Goal: Complete application form: Complete application form

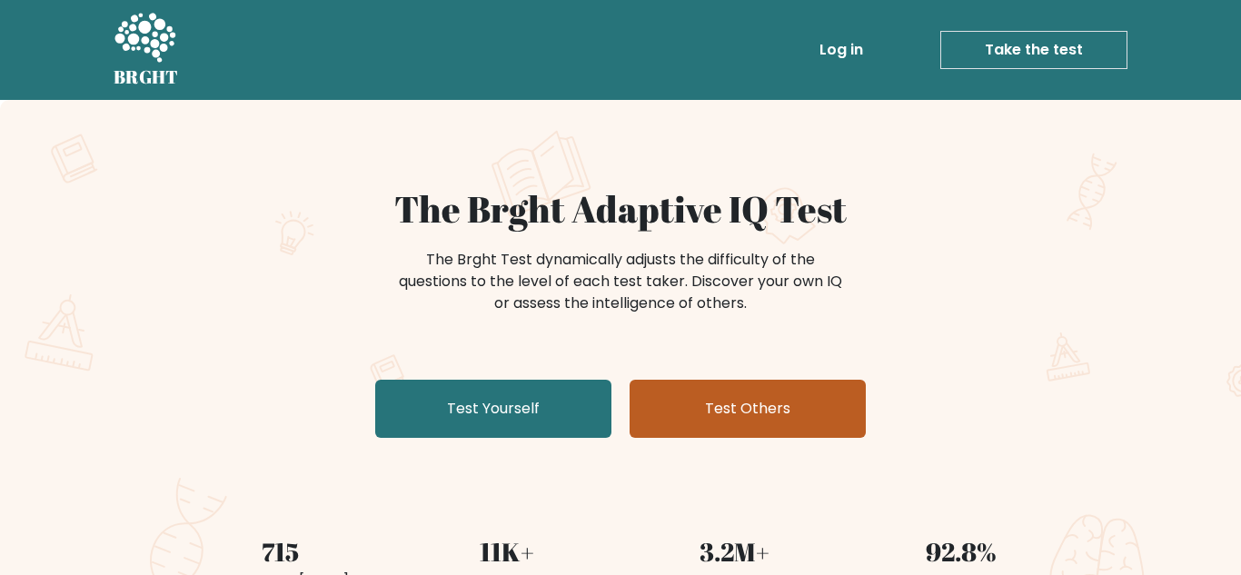
click at [749, 391] on link "Test Others" at bounding box center [747, 409] width 236 height 58
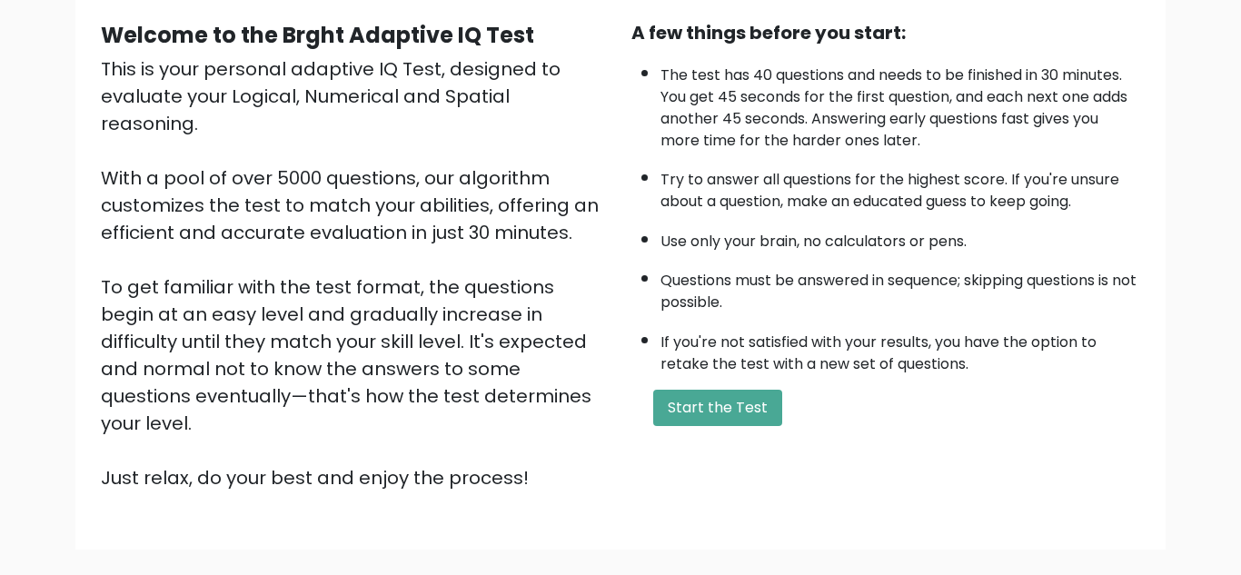
scroll to position [165, 0]
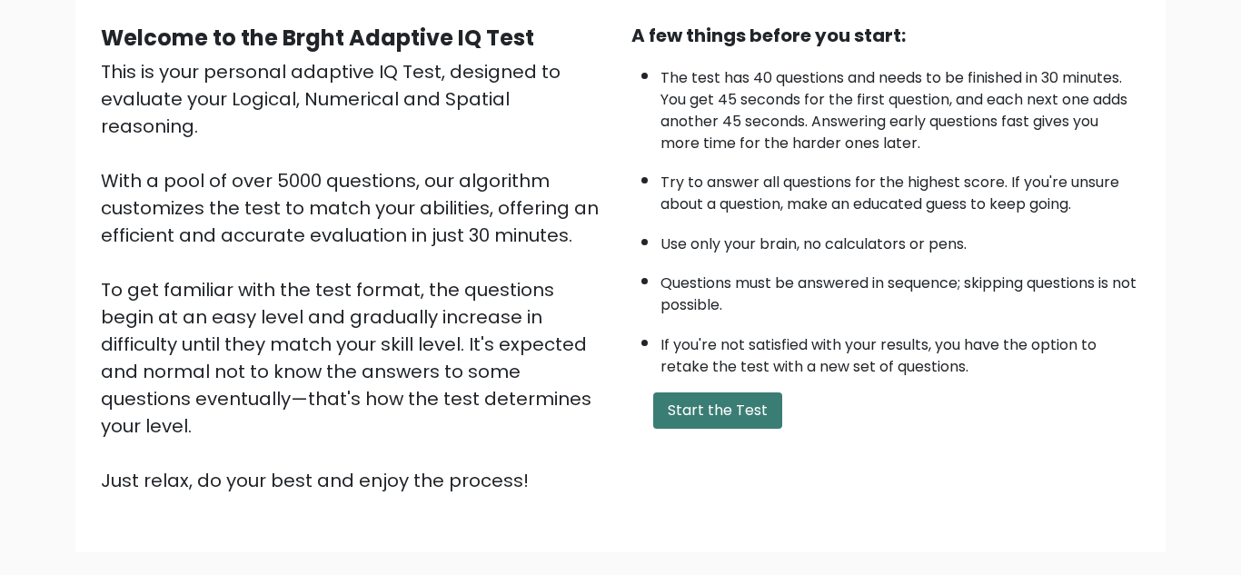
click at [717, 421] on button "Start the Test" at bounding box center [717, 410] width 129 height 36
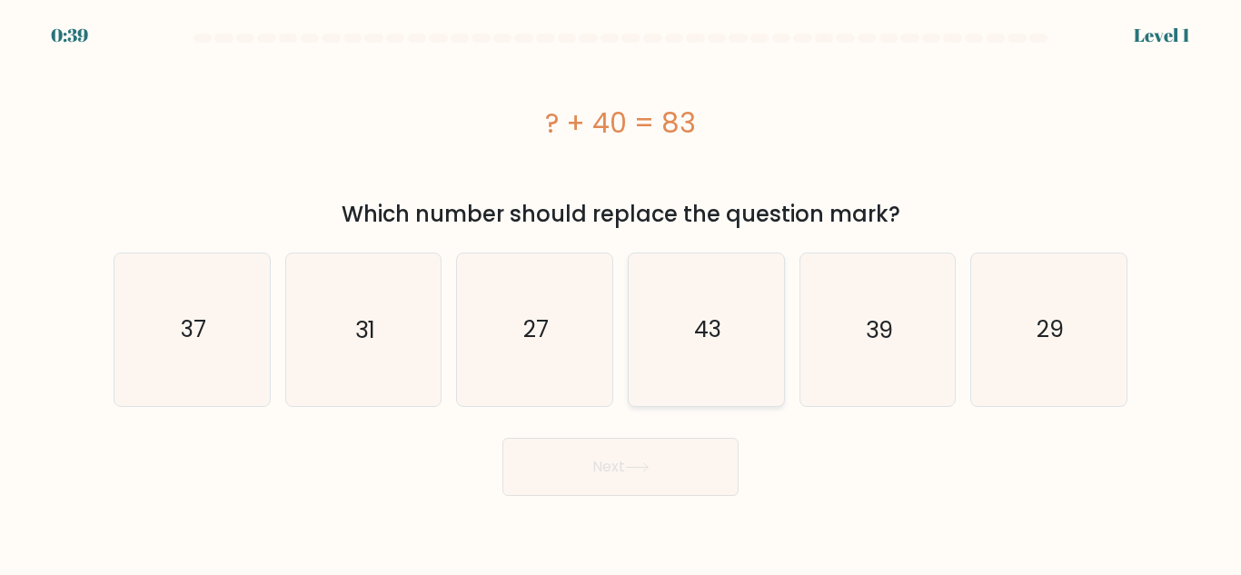
click at [722, 302] on icon "43" at bounding box center [706, 329] width 152 height 152
click at [621, 292] on input "d. 43" at bounding box center [620, 290] width 1 height 5
radio input "true"
click at [611, 491] on button "Next" at bounding box center [620, 467] width 236 height 58
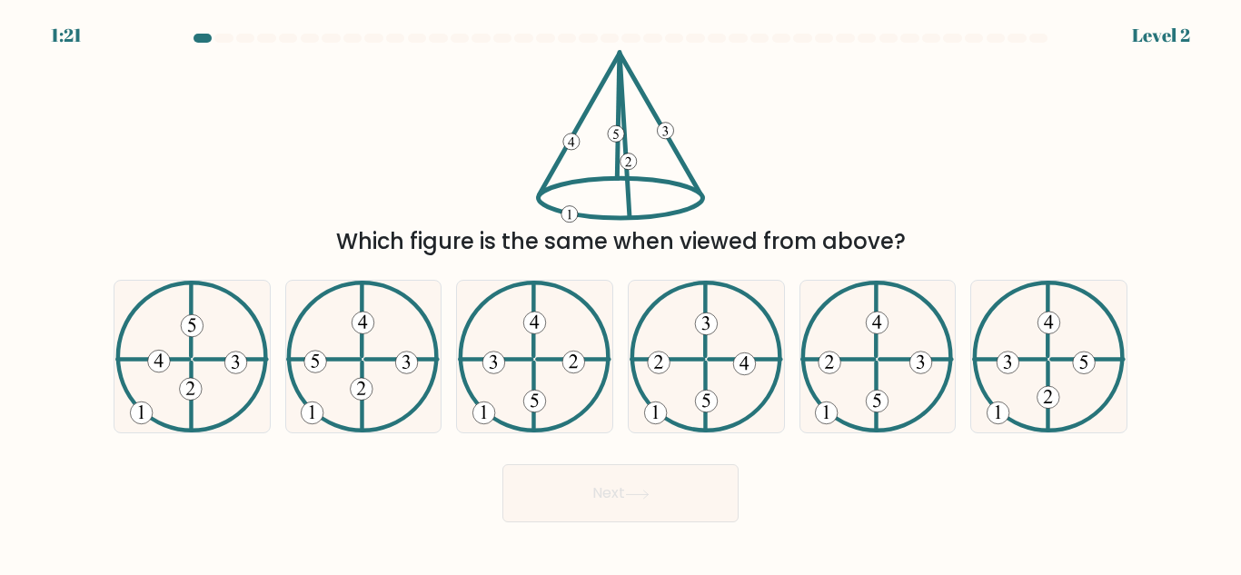
click at [960, 184] on div "Which figure is the same when viewed from above?" at bounding box center [621, 154] width 1036 height 208
click at [191, 376] on 613 at bounding box center [191, 396] width 0 height 68
click at [620, 292] on input "a." at bounding box center [620, 290] width 1 height 5
radio input "true"
click at [645, 551] on body "1:10 Level 2" at bounding box center [620, 287] width 1241 height 575
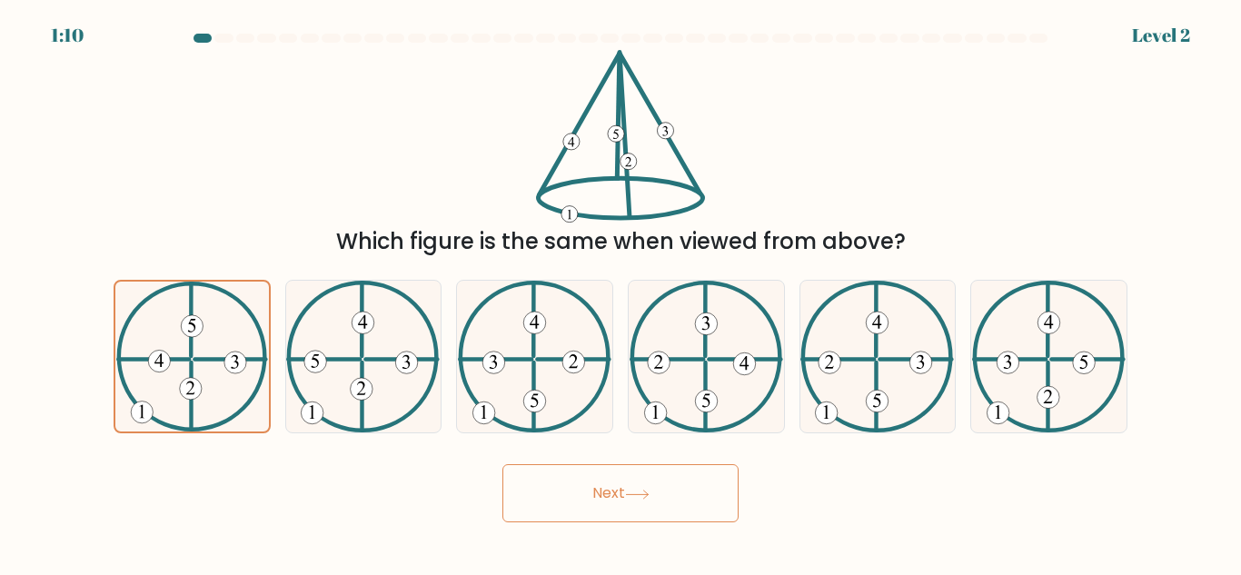
click at [656, 491] on button "Next" at bounding box center [620, 493] width 236 height 58
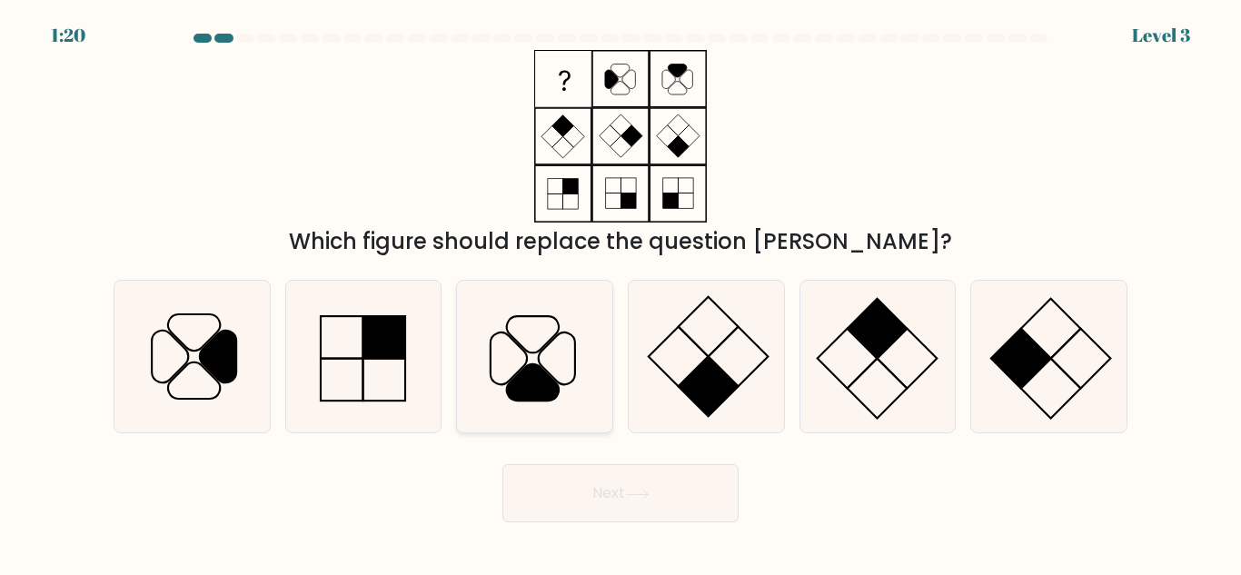
click at [544, 363] on icon at bounding box center [535, 357] width 152 height 152
click at [620, 292] on input "c." at bounding box center [620, 290] width 1 height 5
radio input "true"
click at [567, 513] on button "Next" at bounding box center [620, 493] width 236 height 58
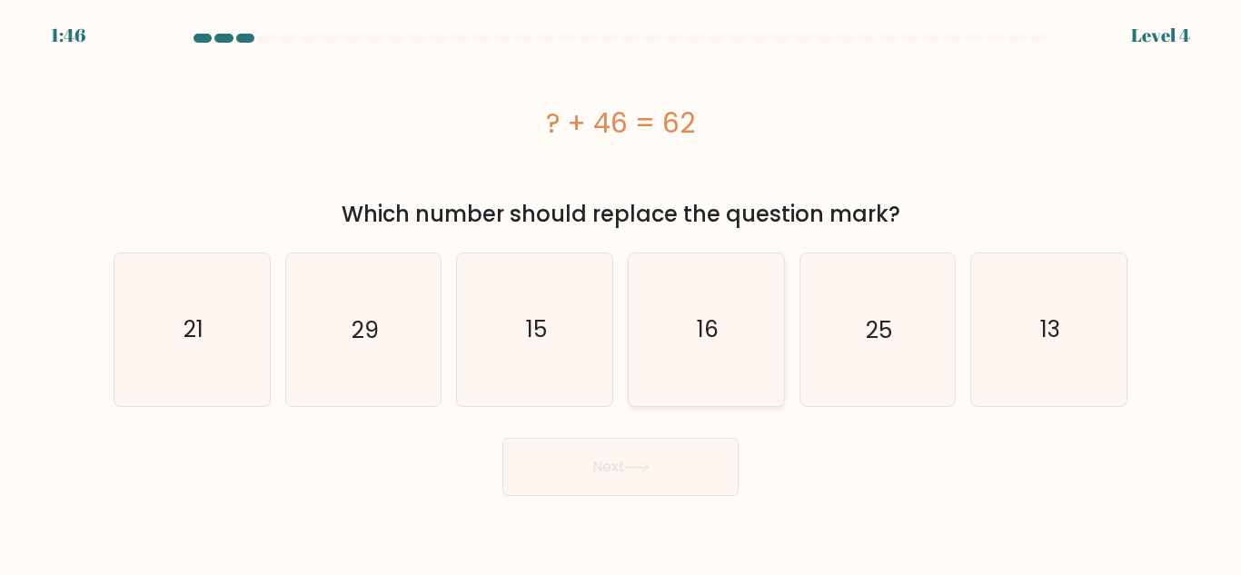
click at [698, 348] on icon "16" at bounding box center [706, 329] width 152 height 152
click at [621, 292] on input "d. 16" at bounding box center [620, 290] width 1 height 5
radio input "true"
click at [587, 449] on button "Next" at bounding box center [620, 467] width 236 height 58
click at [592, 469] on button "Next" at bounding box center [620, 467] width 236 height 58
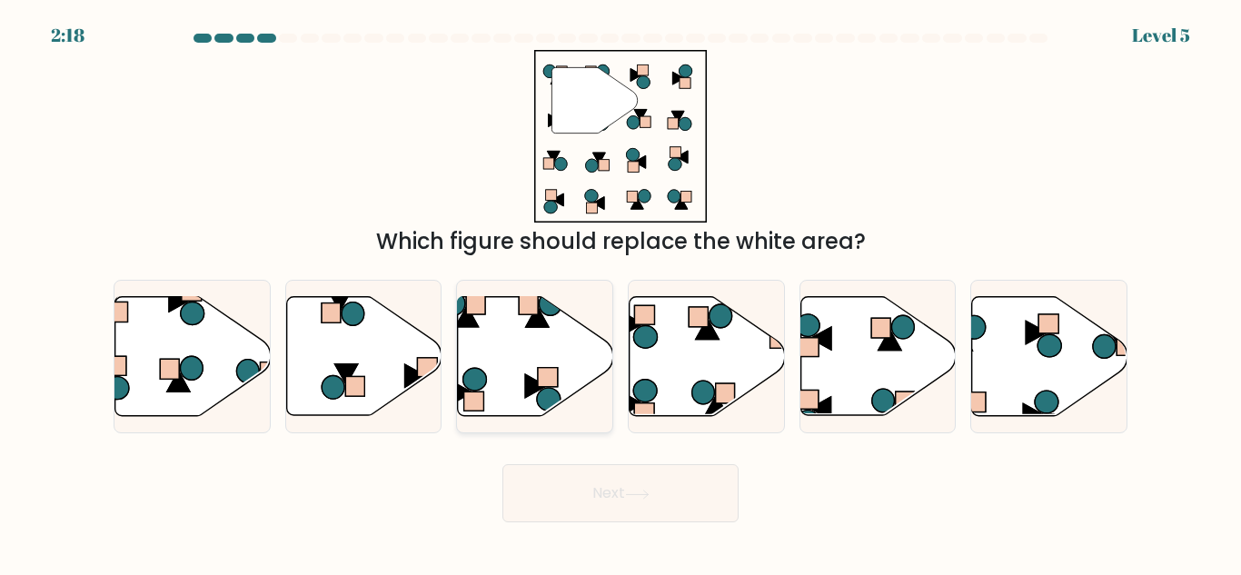
click at [510, 346] on icon at bounding box center [535, 356] width 155 height 119
click at [620, 292] on input "c." at bounding box center [620, 290] width 1 height 5
radio input "true"
click at [550, 506] on button "Next" at bounding box center [620, 493] width 236 height 58
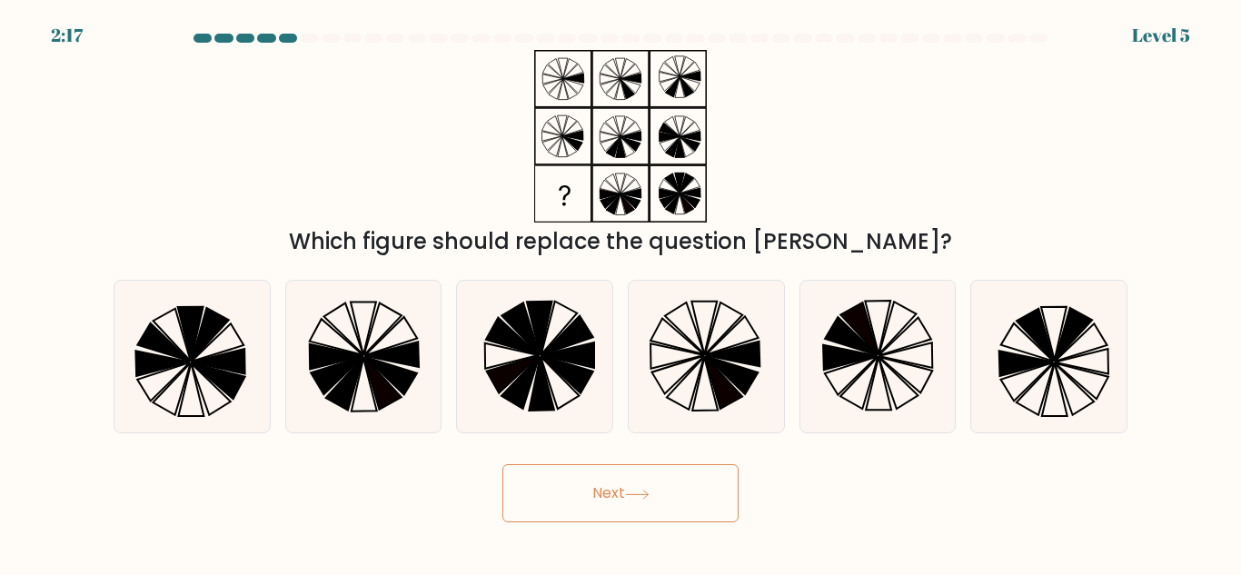
click at [542, 518] on button "Next" at bounding box center [620, 493] width 236 height 58
click at [710, 382] on icon at bounding box center [704, 385] width 25 height 54
click at [621, 292] on input "d." at bounding box center [620, 290] width 1 height 5
radio input "true"
click at [590, 479] on button "Next" at bounding box center [620, 493] width 236 height 58
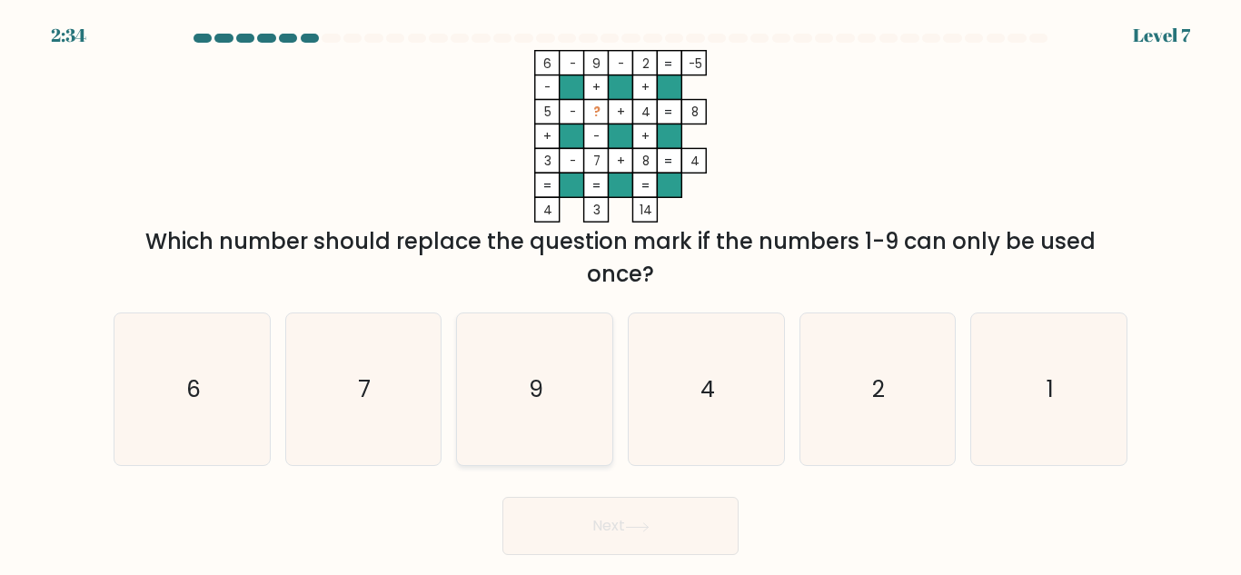
click at [599, 464] on icon "9" at bounding box center [535, 389] width 152 height 152
click at [620, 292] on input "c. 9" at bounding box center [620, 290] width 1 height 5
radio input "true"
click at [447, 204] on icon "6 - 9 - 2 -5 - + + 5 - ? + 4 8 + - + 3 - 7 + 8 = 4 = = = = 4 3 14 =" at bounding box center [620, 136] width 545 height 173
click at [1023, 341] on icon "1" at bounding box center [1049, 389] width 152 height 152
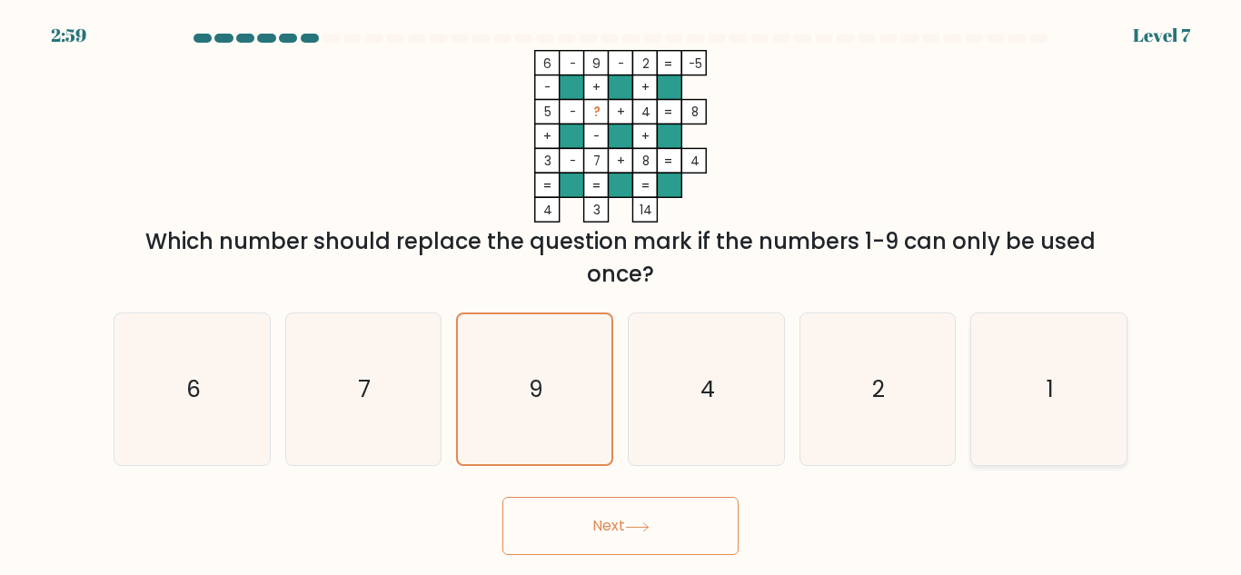
click at [621, 292] on input "f. 1" at bounding box center [620, 290] width 1 height 5
radio input "true"
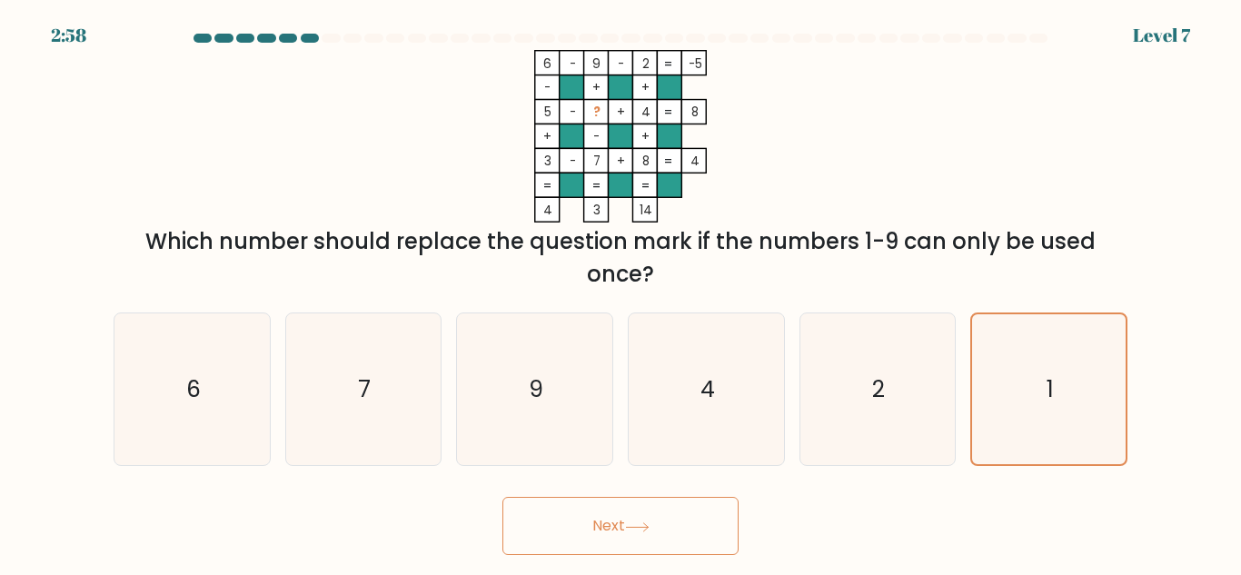
click at [531, 500] on button "Next" at bounding box center [620, 526] width 236 height 58
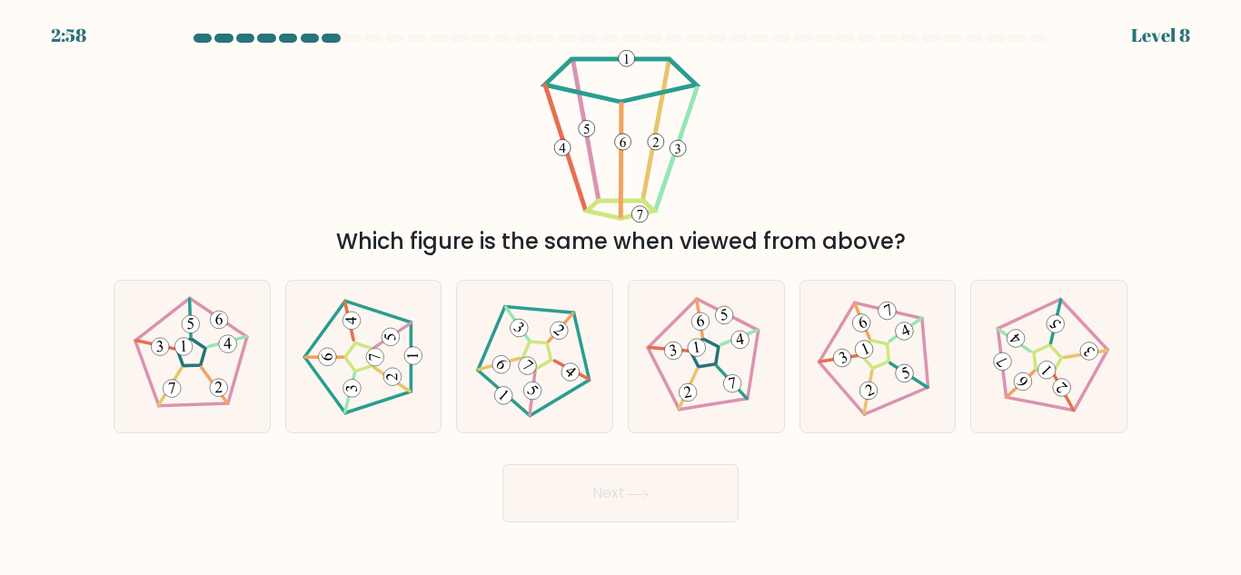
click at [555, 520] on button "Next" at bounding box center [620, 493] width 236 height 58
click at [916, 168] on div "Which figure is the same when viewed from above?" at bounding box center [621, 154] width 1036 height 208
click at [353, 346] on 175 at bounding box center [358, 356] width 27 height 28
click at [620, 292] on input "b." at bounding box center [620, 290] width 1 height 5
radio input "true"
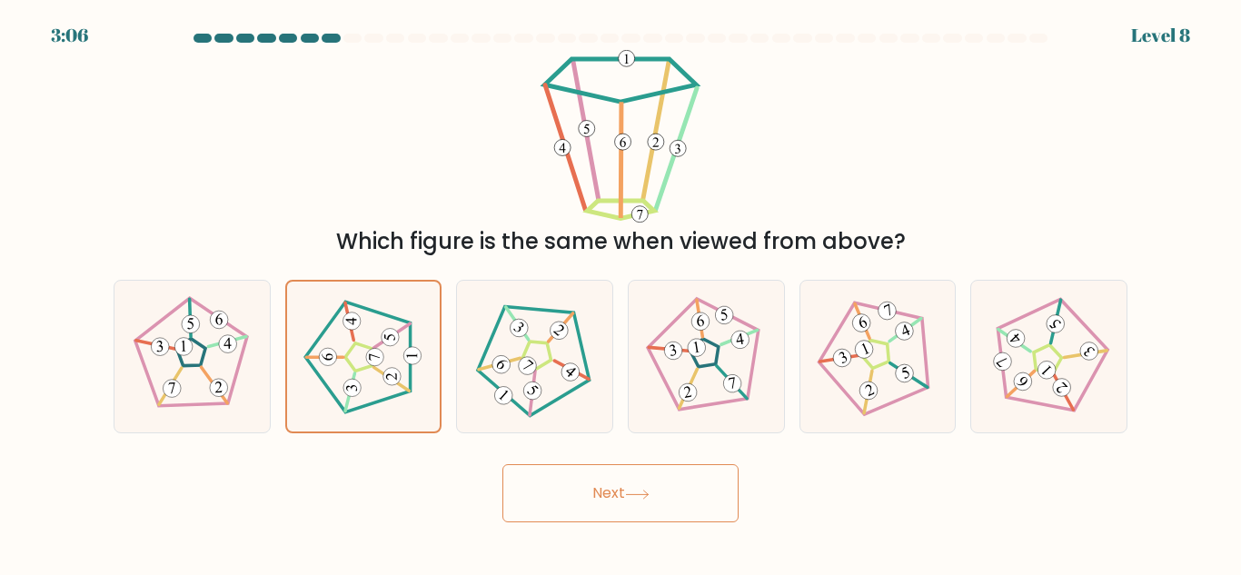
click at [542, 500] on button "Next" at bounding box center [620, 493] width 236 height 58
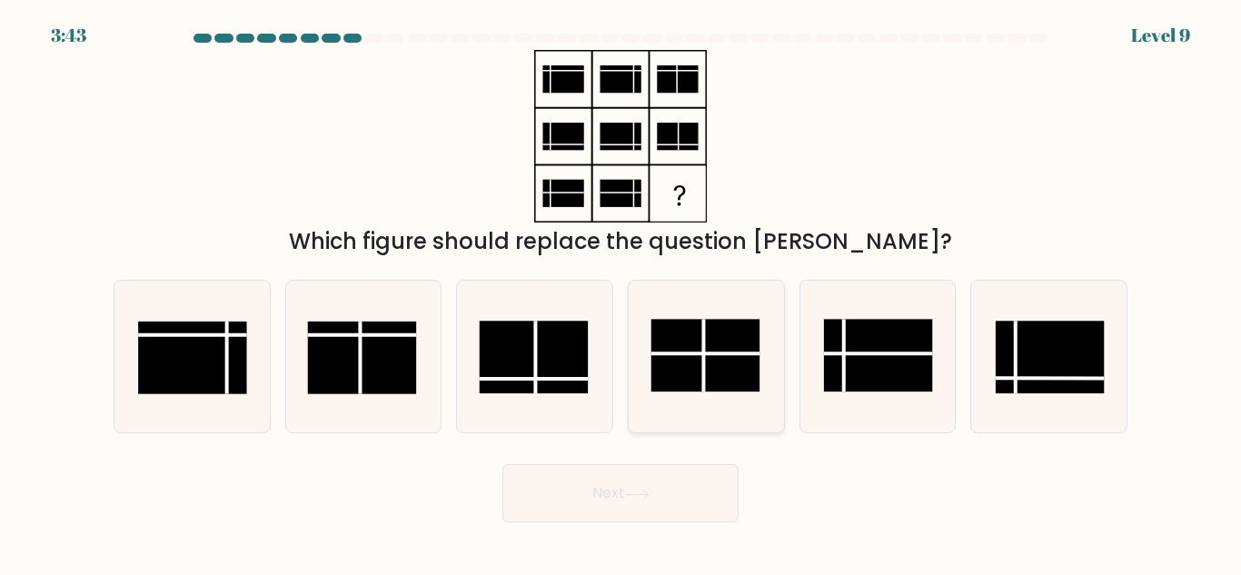
click at [688, 362] on rect at bounding box center [704, 356] width 109 height 73
click at [621, 292] on input "d." at bounding box center [620, 290] width 1 height 5
radio input "true"
click at [649, 497] on icon at bounding box center [637, 495] width 25 height 10
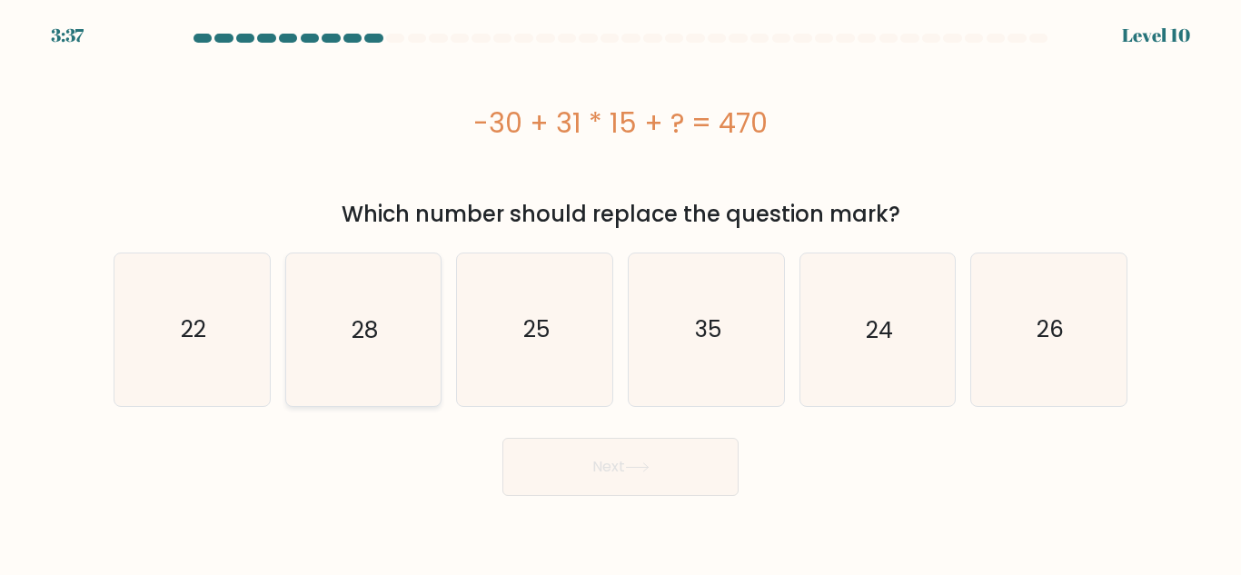
click at [289, 296] on icon "28" at bounding box center [363, 329] width 152 height 152
click at [620, 292] on input "b. 28" at bounding box center [620, 290] width 1 height 5
radio input "true"
click at [581, 470] on button "Next" at bounding box center [620, 467] width 236 height 58
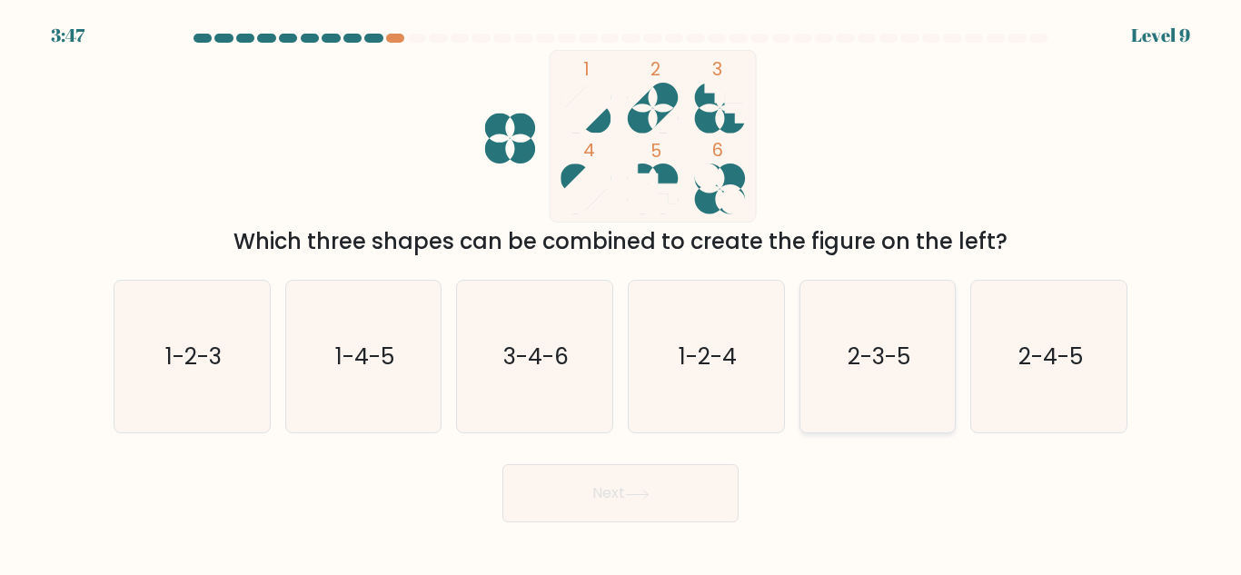
click at [850, 377] on icon "2-3-5" at bounding box center [877, 357] width 152 height 152
click at [621, 292] on input "e. 2-3-5" at bounding box center [620, 290] width 1 height 5
radio input "true"
click at [627, 496] on button "Next" at bounding box center [620, 493] width 236 height 58
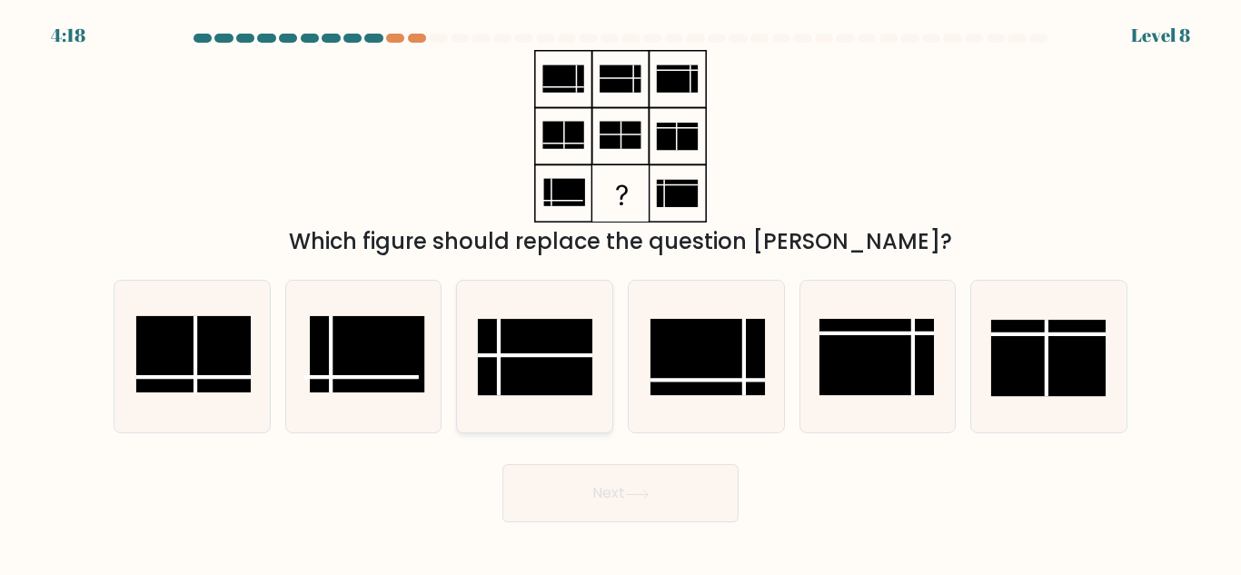
click at [542, 343] on rect at bounding box center [535, 357] width 114 height 76
click at [620, 292] on input "c." at bounding box center [620, 290] width 1 height 5
radio input "true"
click at [562, 515] on button "Next" at bounding box center [620, 493] width 236 height 58
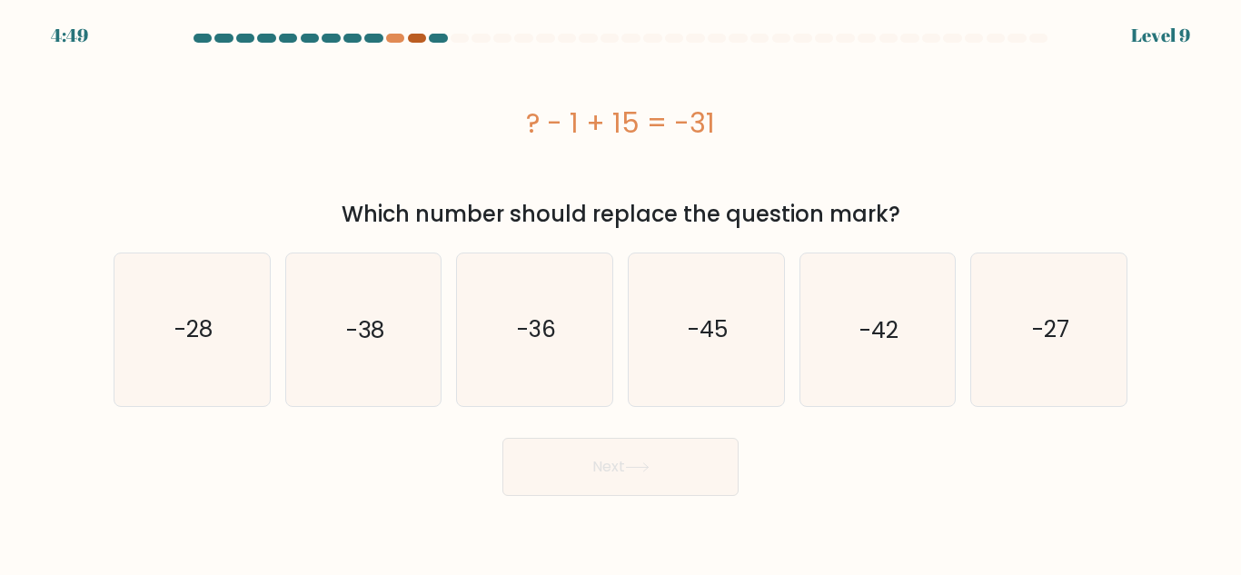
click at [416, 38] on div at bounding box center [417, 38] width 18 height 9
click at [447, 39] on div at bounding box center [438, 38] width 18 height 9
click at [415, 39] on div at bounding box center [417, 38] width 18 height 9
click at [440, 46] on div at bounding box center [621, 42] width 1036 height 16
